Goal: Information Seeking & Learning: Learn about a topic

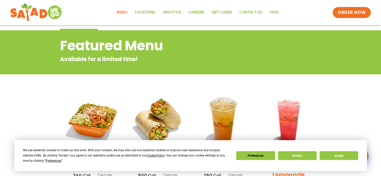
scroll to position [75, 0]
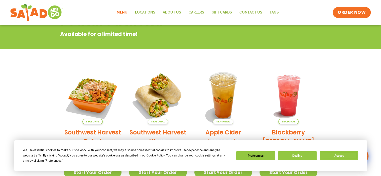
click at [342, 153] on button "Accept" at bounding box center [339, 155] width 39 height 9
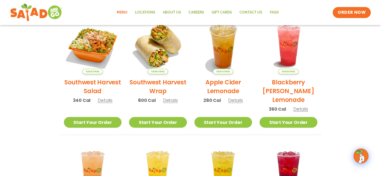
scroll to position [50, 0]
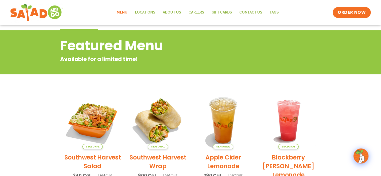
click at [124, 11] on link "Menu" at bounding box center [122, 13] width 18 height 12
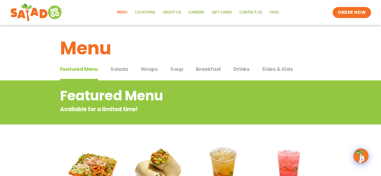
click at [118, 69] on span "Salads" at bounding box center [120, 69] width 18 height 8
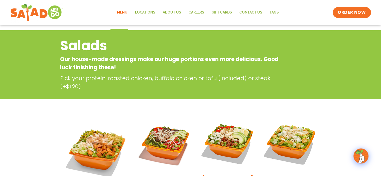
scroll to position [25, 0]
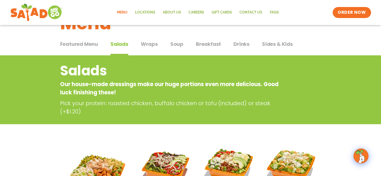
click at [238, 43] on span "Drinks" at bounding box center [242, 44] width 16 height 8
